Goal: Transaction & Acquisition: Purchase product/service

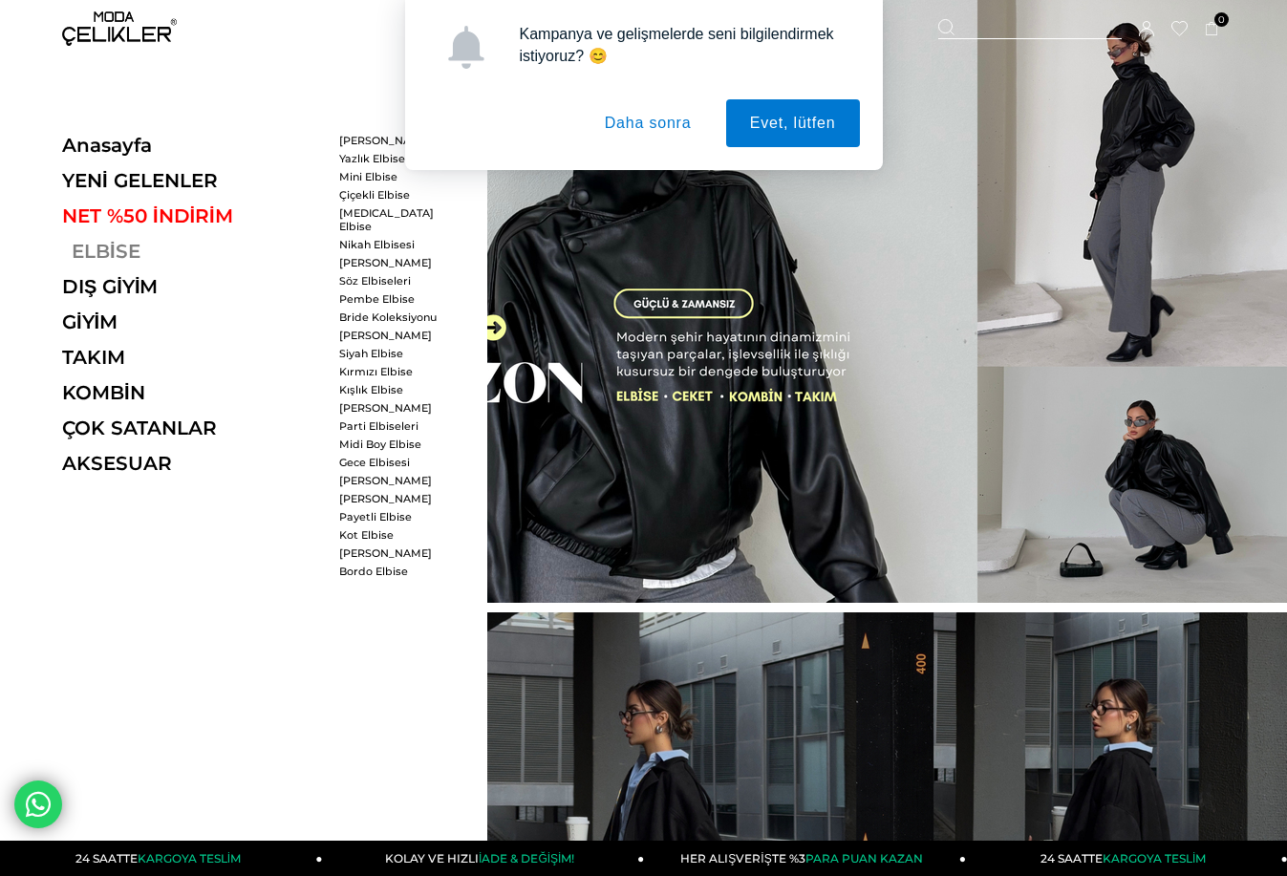
click at [111, 254] on link "ELBİSE" at bounding box center [193, 251] width 263 height 23
click at [111, 245] on link "ELBİSE" at bounding box center [193, 251] width 263 height 23
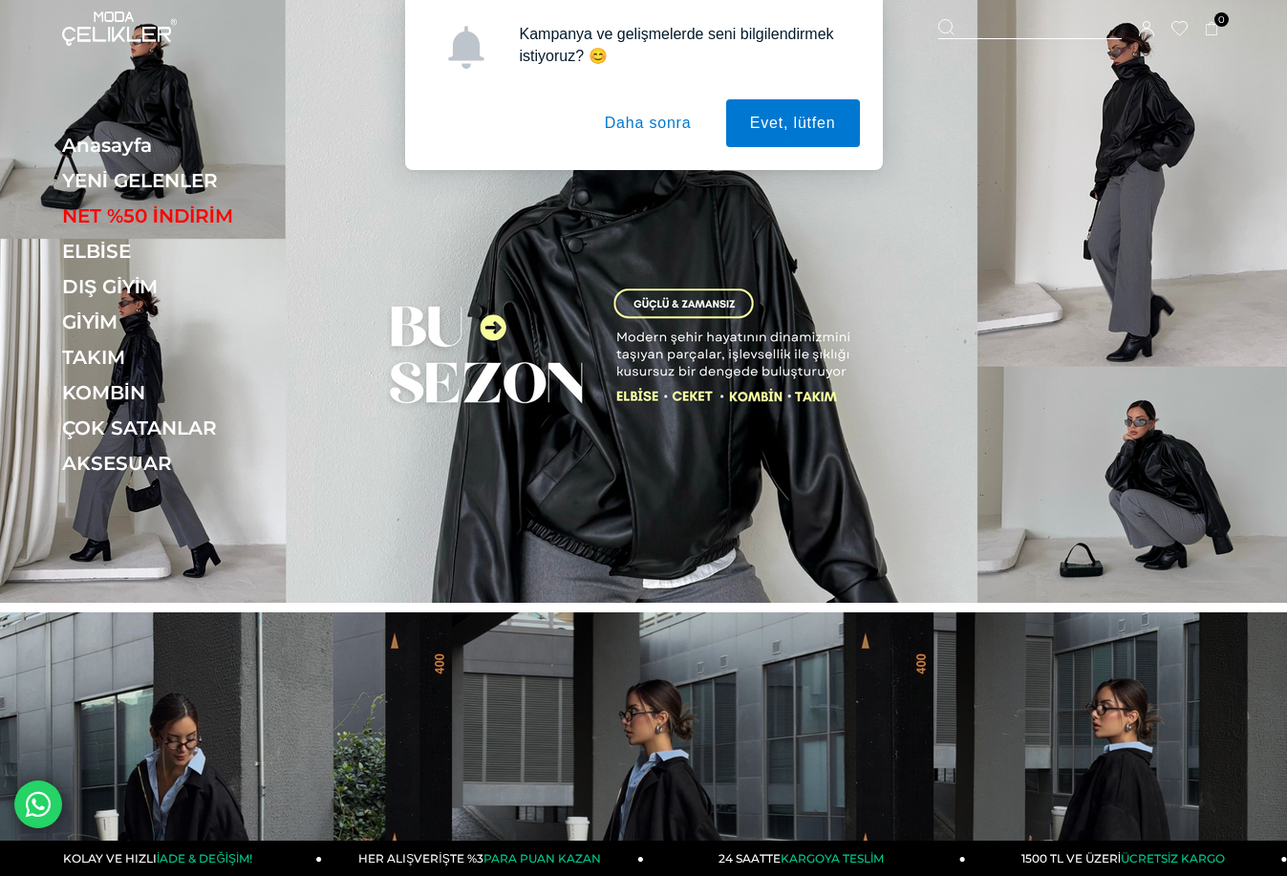
click at [650, 124] on button "Daha sonra" at bounding box center [648, 123] width 135 height 48
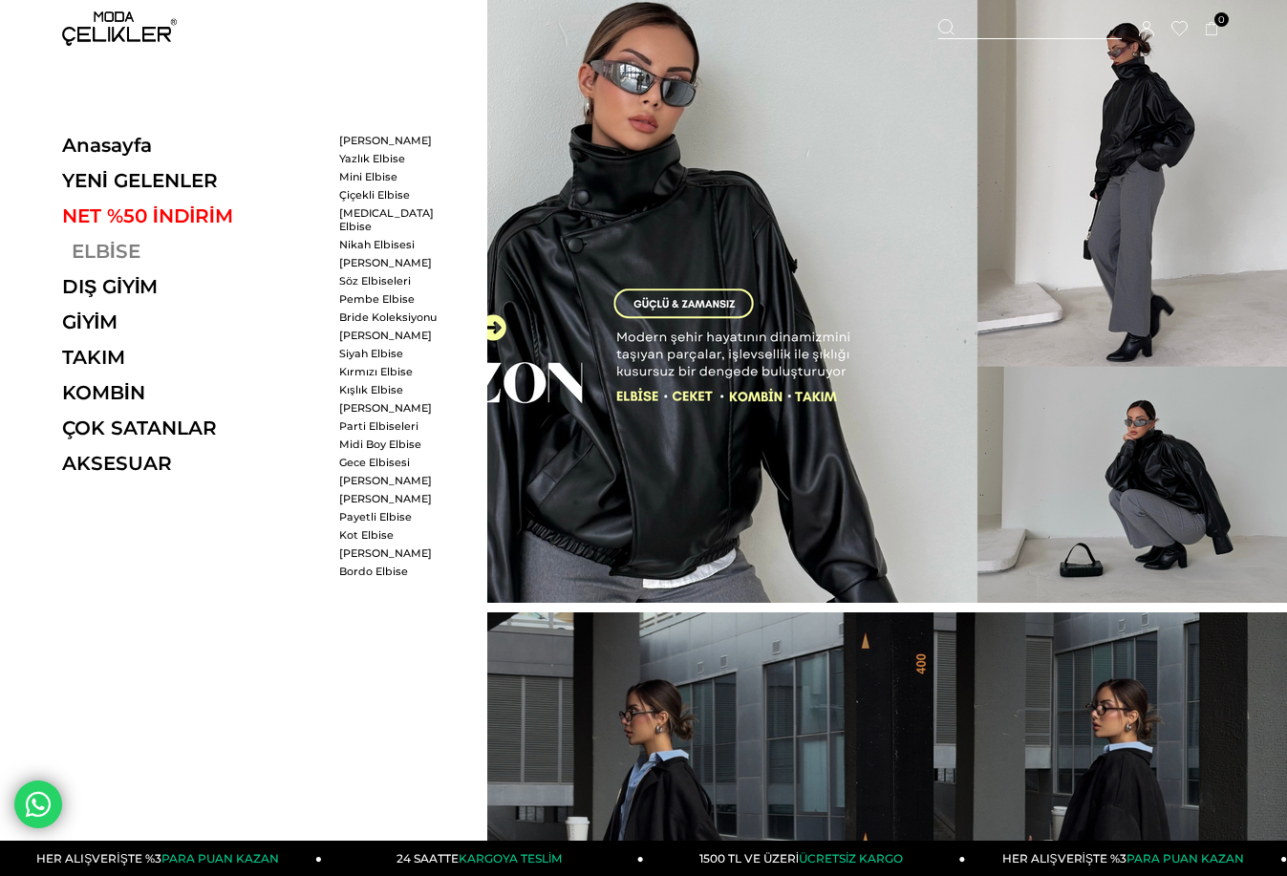
click at [96, 251] on link "ELBİSE" at bounding box center [193, 251] width 263 height 23
click at [104, 252] on link "ELBİSE" at bounding box center [193, 251] width 263 height 23
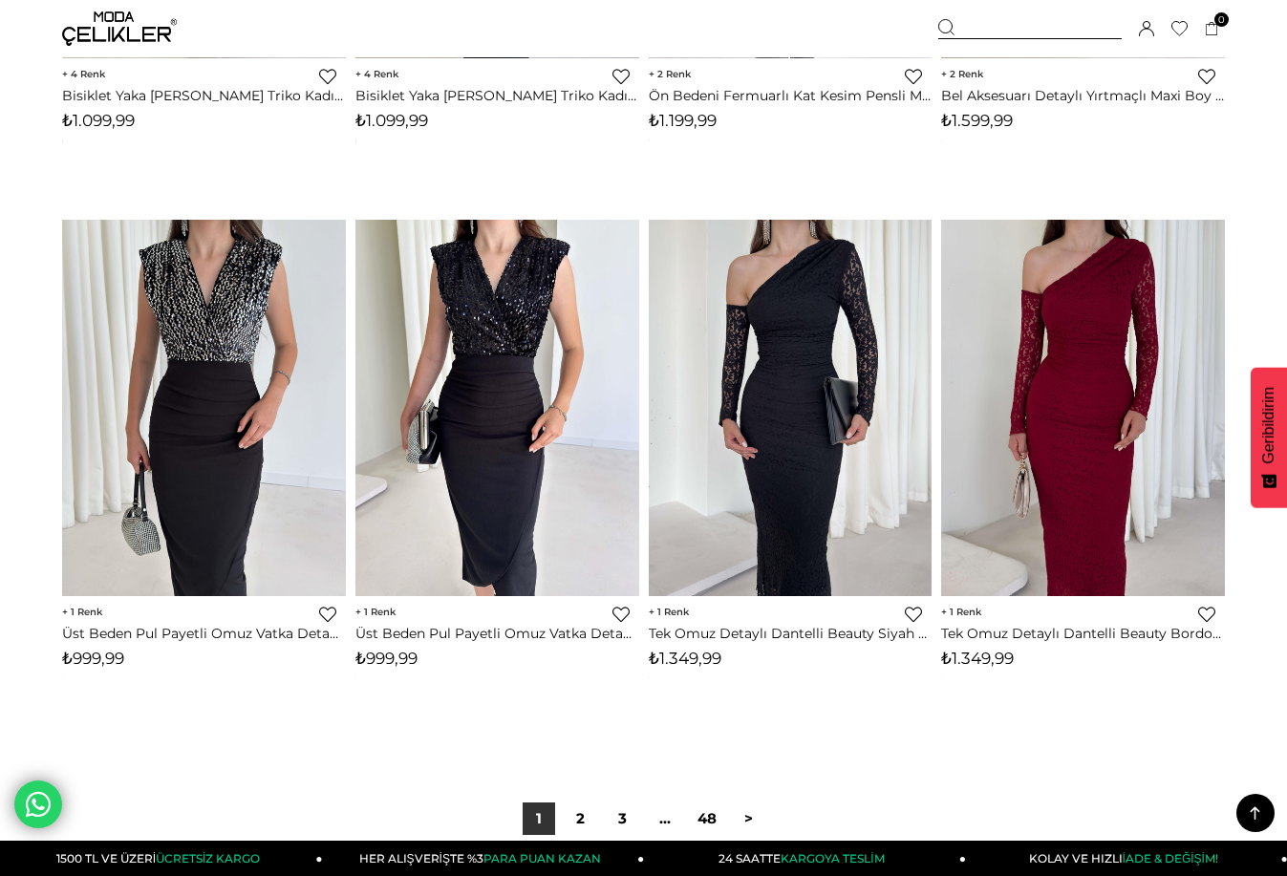
scroll to position [10316, 0]
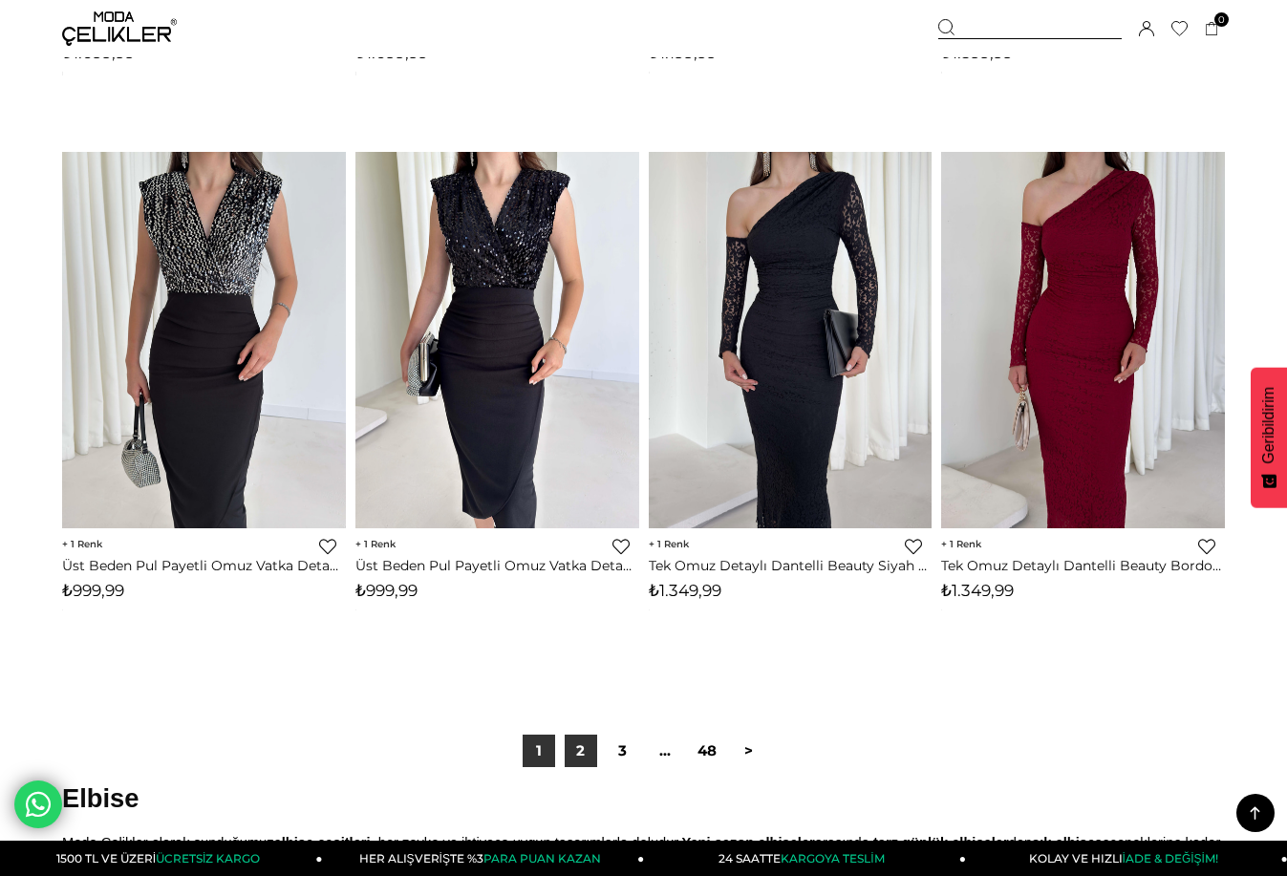
click at [576, 742] on link "2" at bounding box center [581, 751] width 32 height 32
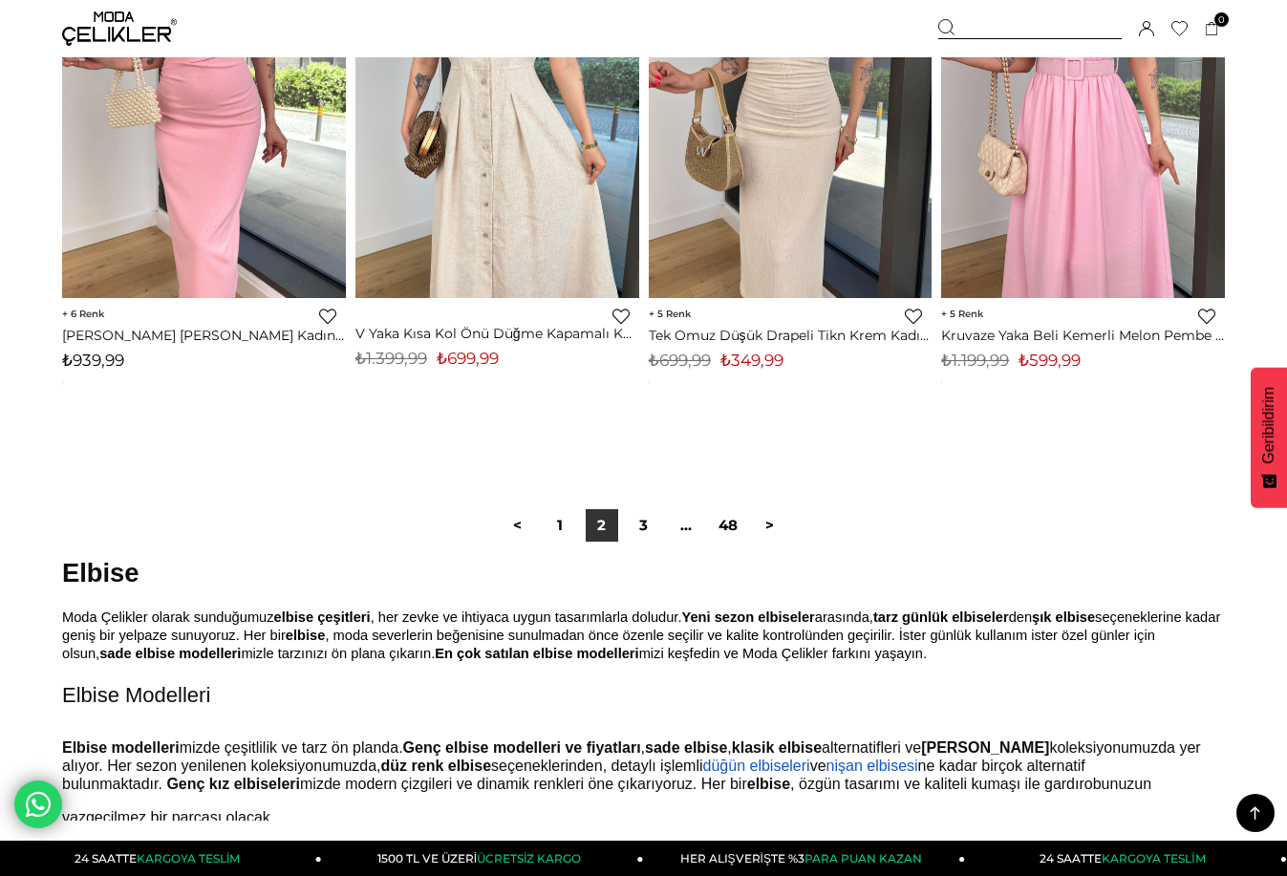
scroll to position [10602, 0]
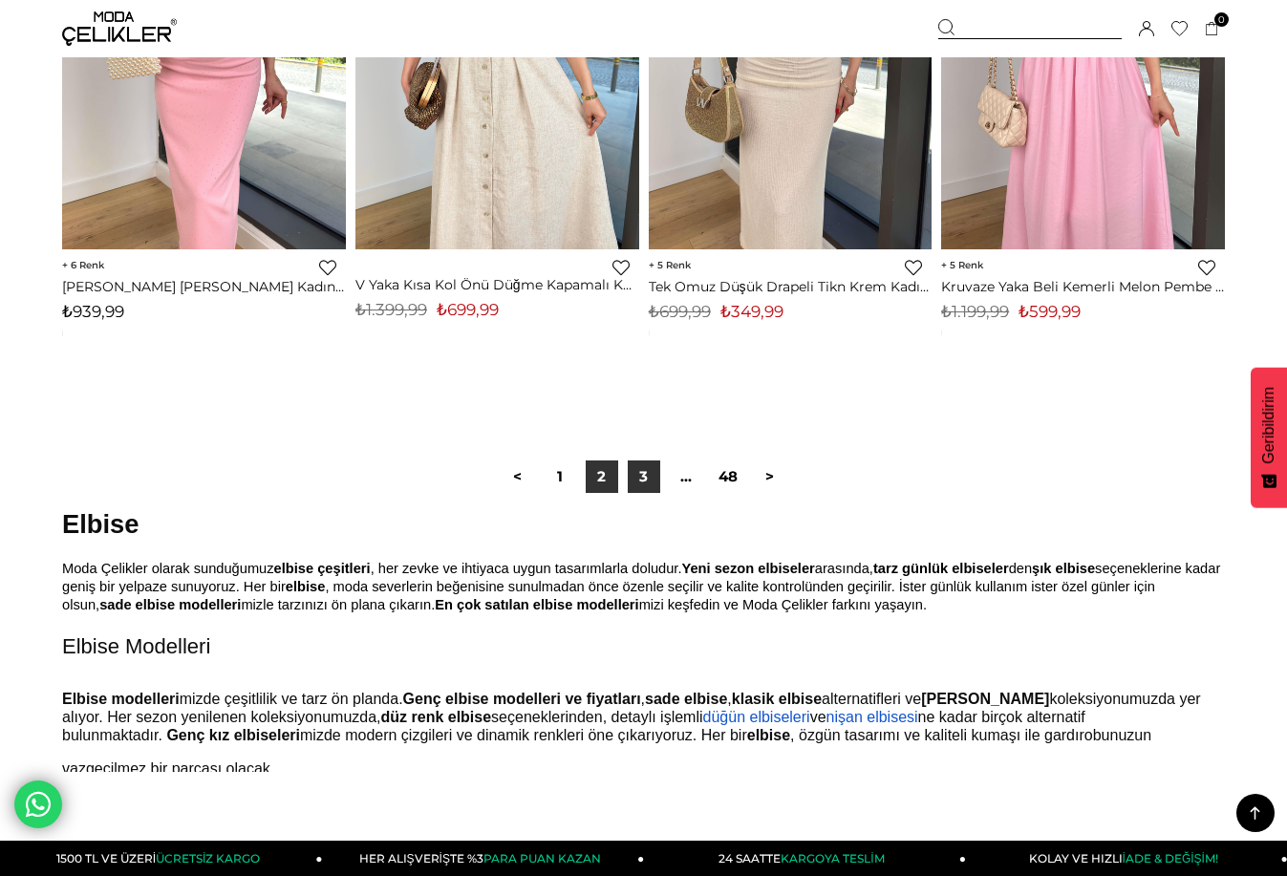
click at [647, 480] on link "3" at bounding box center [644, 476] width 32 height 32
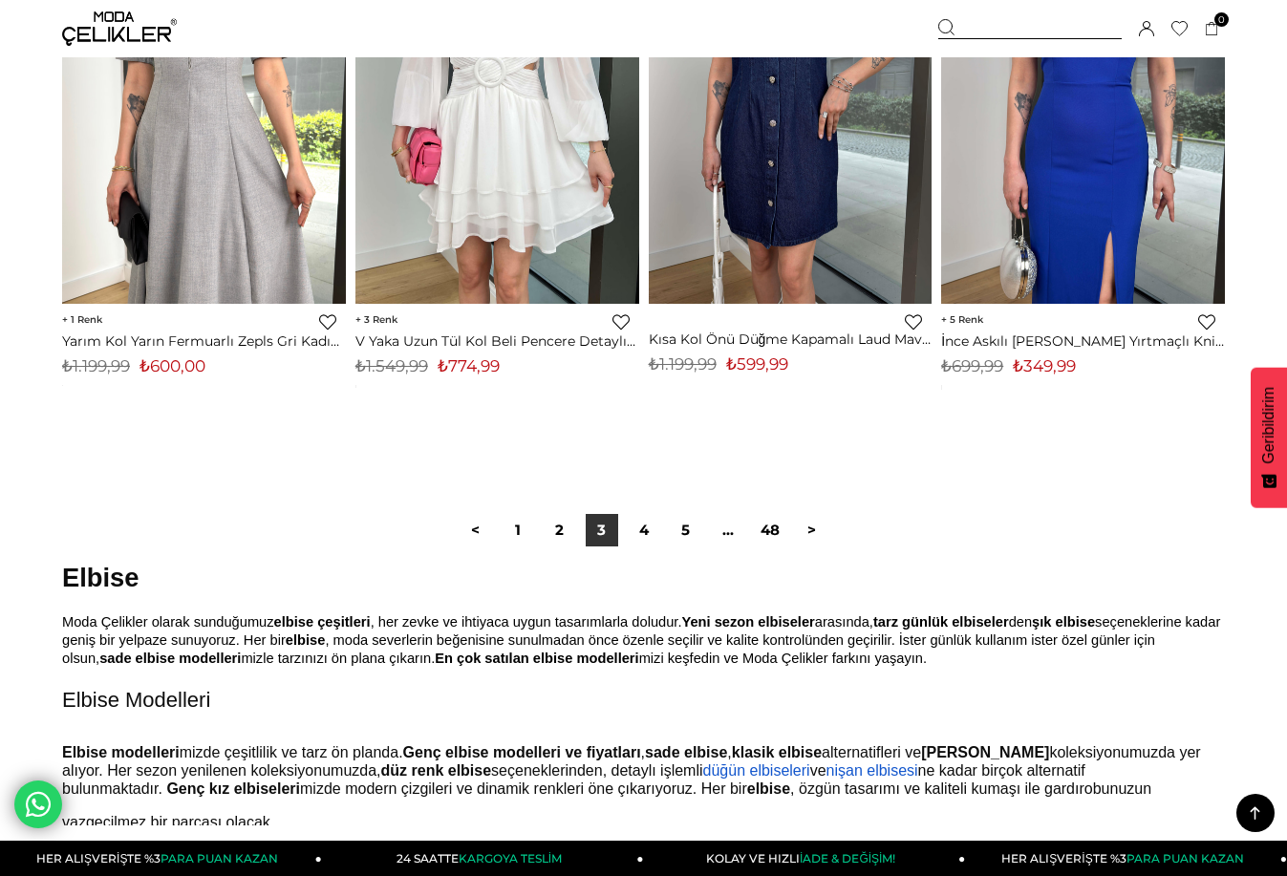
scroll to position [10720, 0]
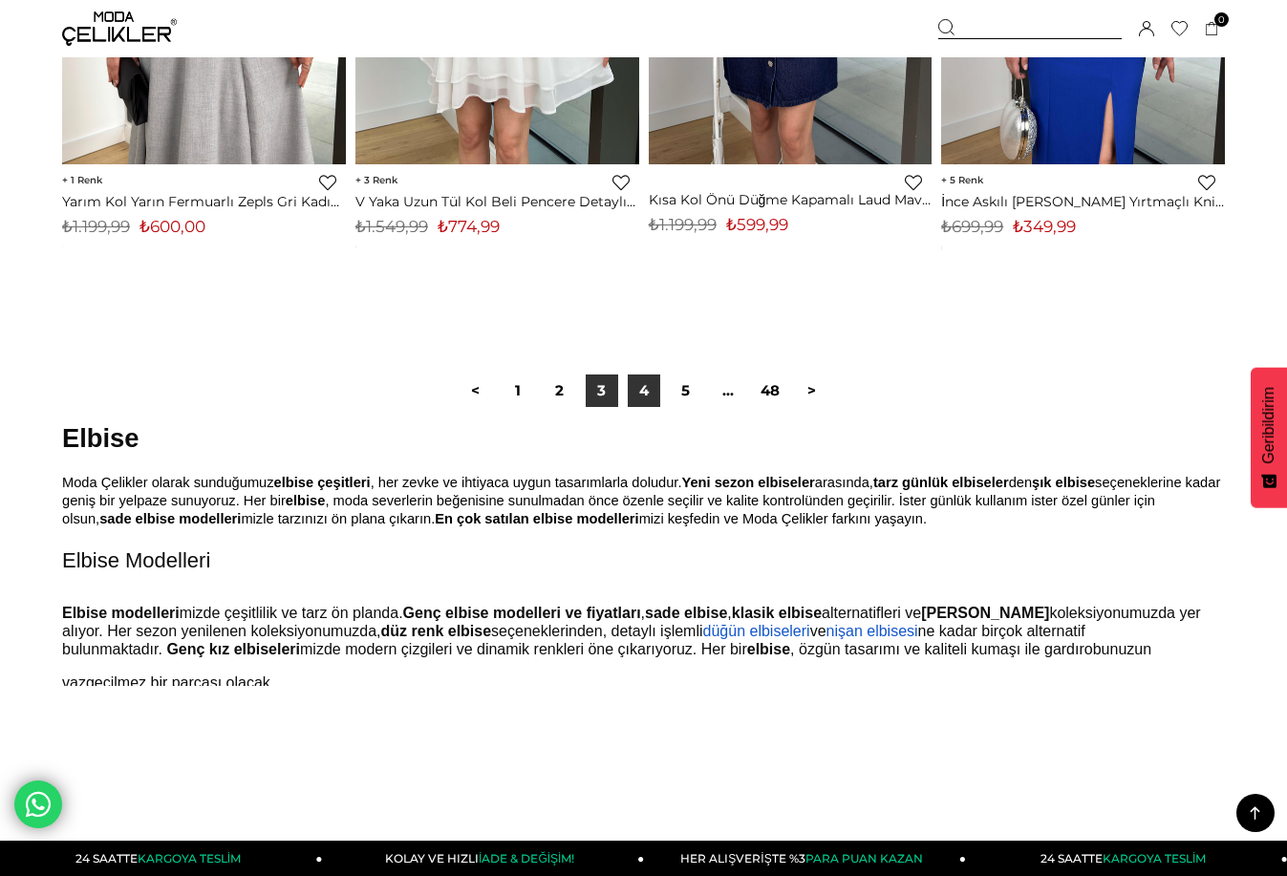
click at [639, 393] on link "4" at bounding box center [644, 390] width 32 height 32
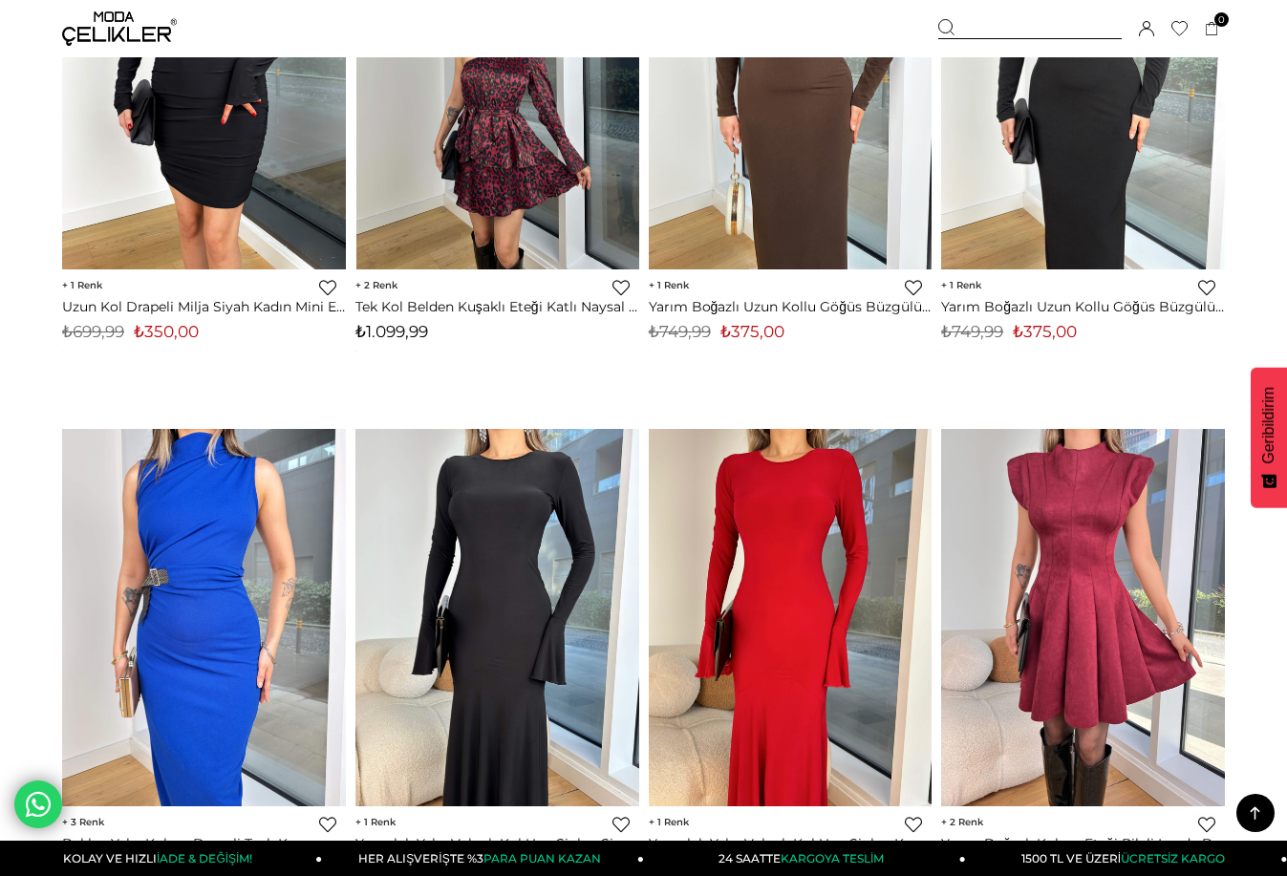
scroll to position [7832, 0]
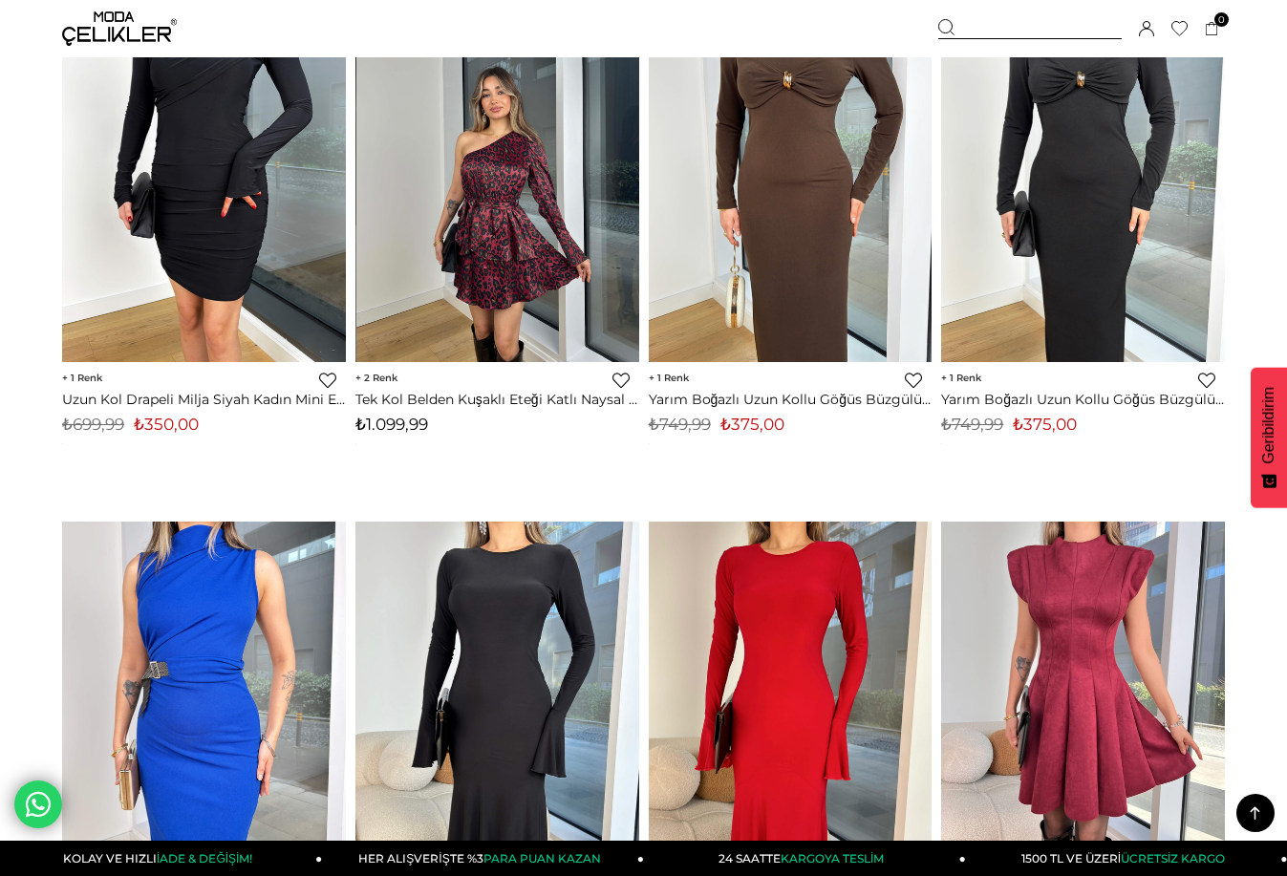
click at [470, 229] on img at bounding box center [498, 173] width 284 height 377
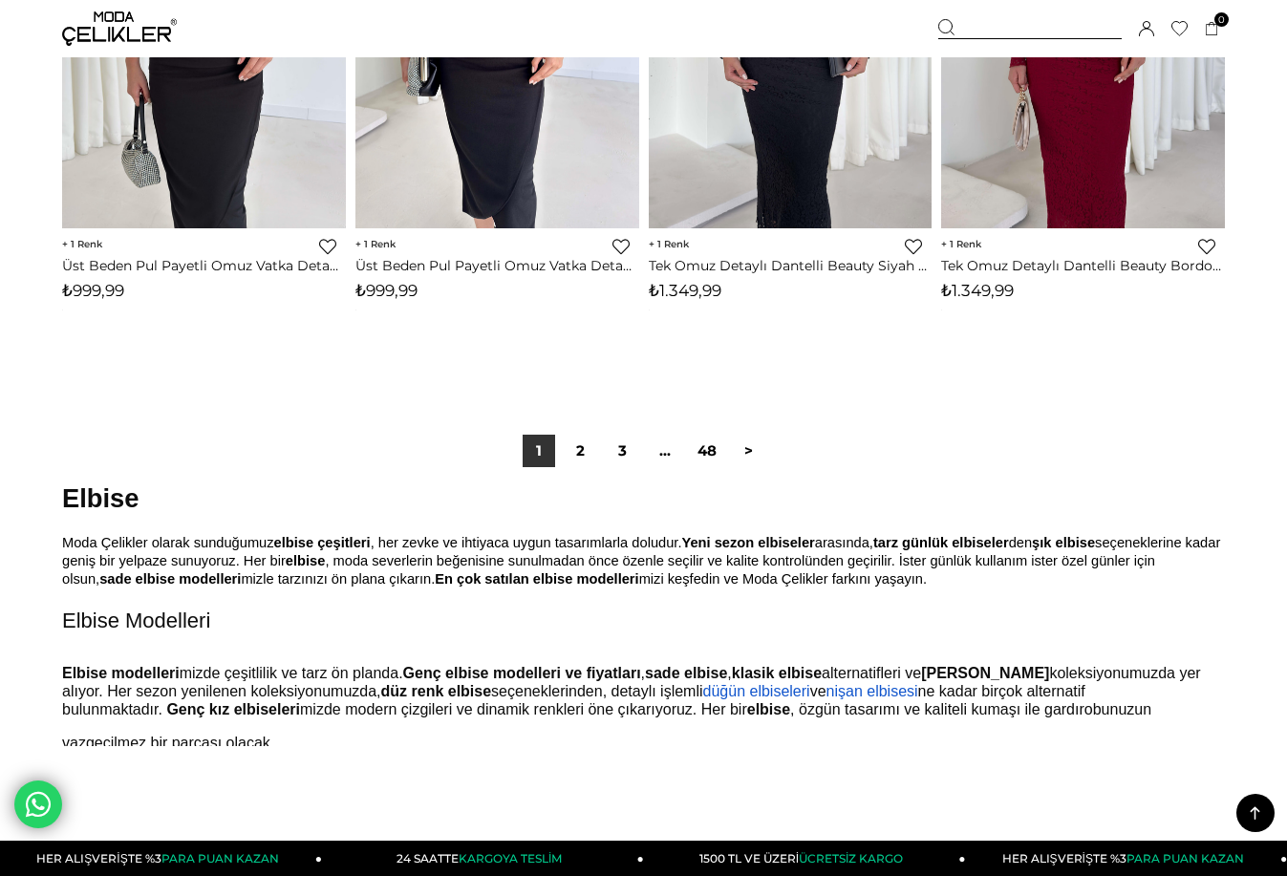
scroll to position [10697, 0]
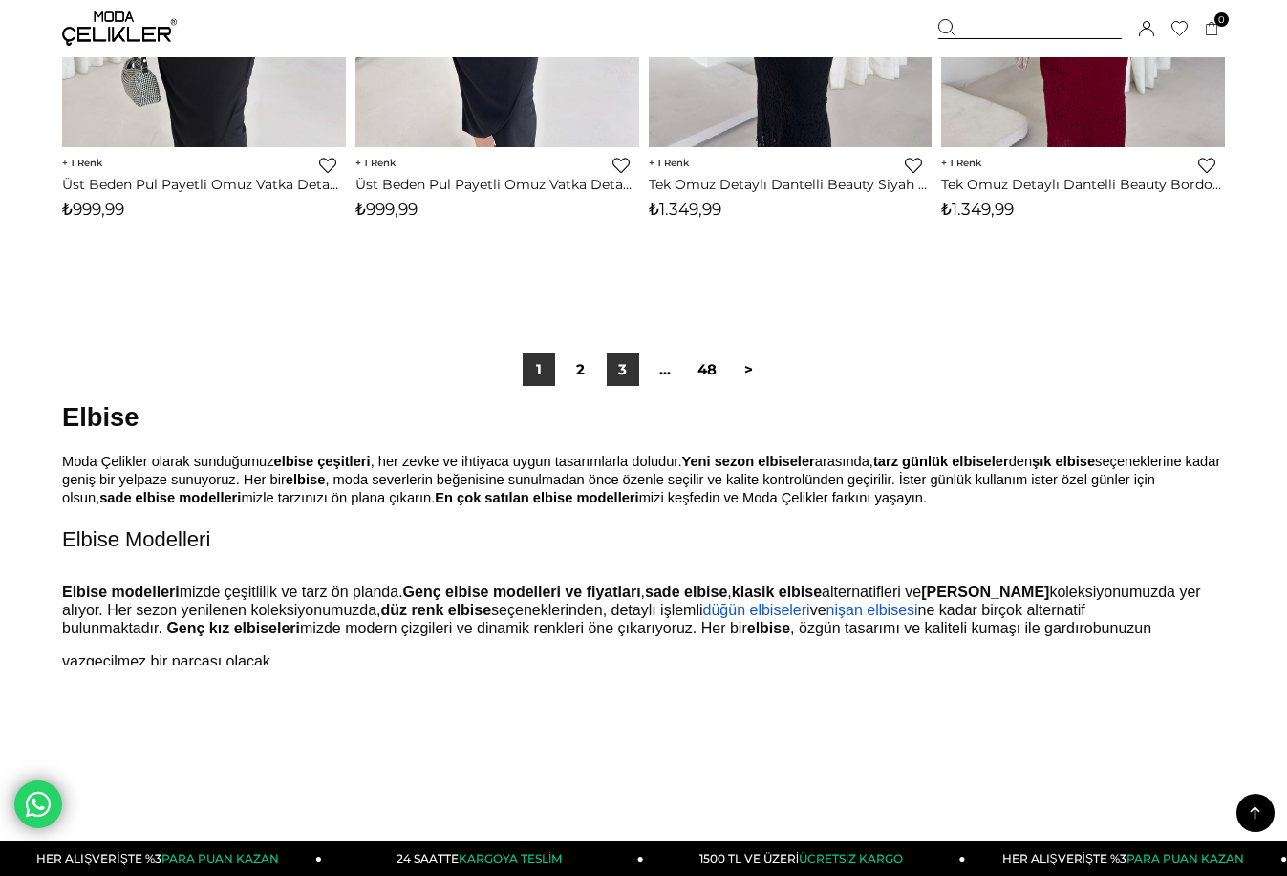
click at [615, 371] on link "3" at bounding box center [623, 369] width 32 height 32
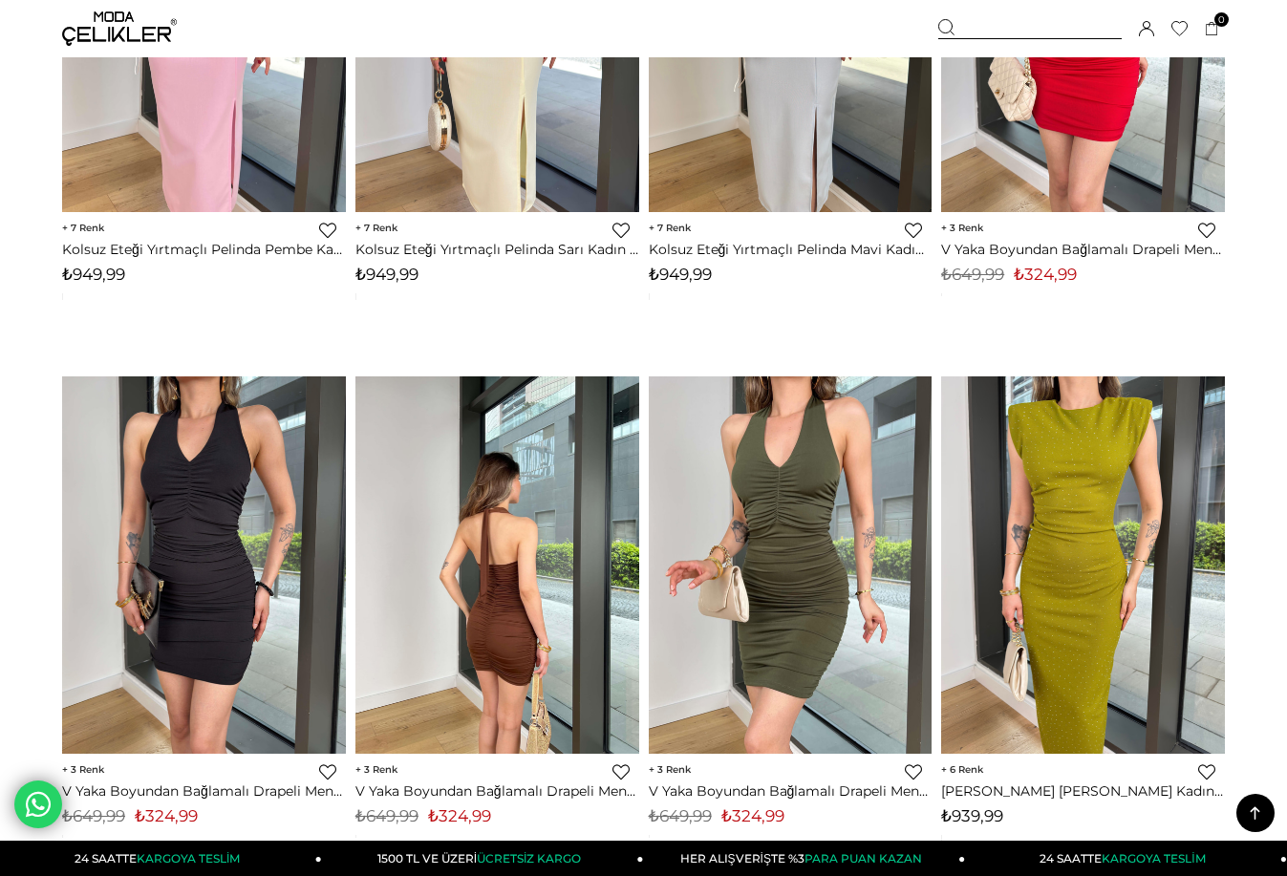
scroll to position [5731, 0]
